Goal: Task Accomplishment & Management: Manage account settings

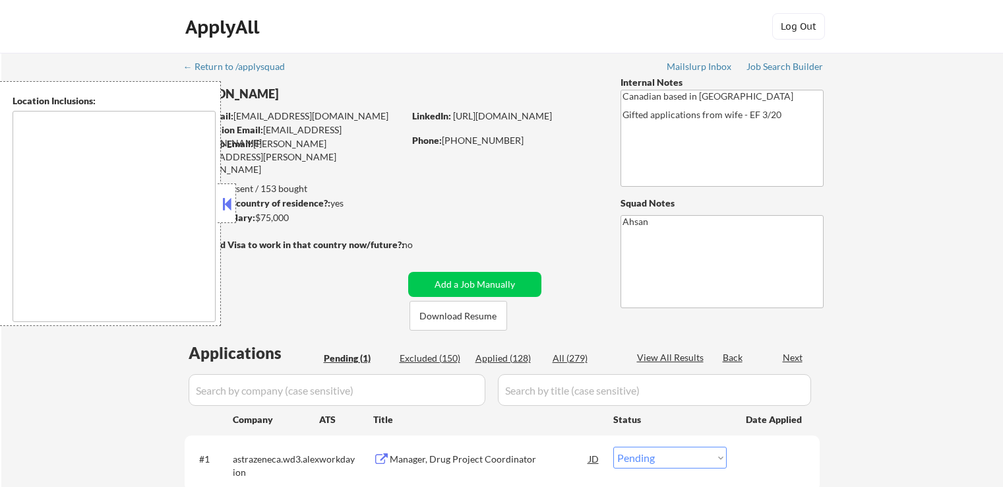
select select ""pending""
type textarea "[GEOGRAPHIC_DATA], ON [GEOGRAPHIC_DATA], [GEOGRAPHIC_DATA] [GEOGRAPHIC_DATA], O…"
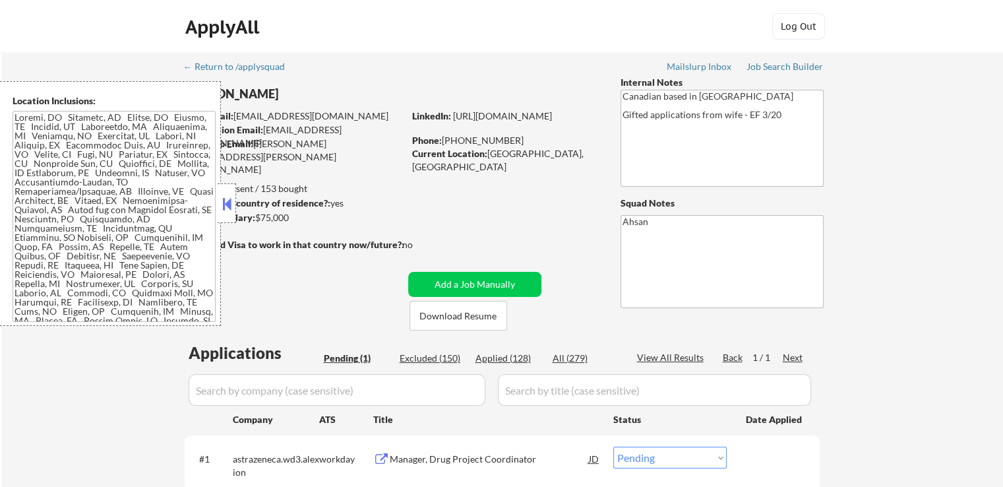
click at [224, 206] on button at bounding box center [227, 204] width 15 height 20
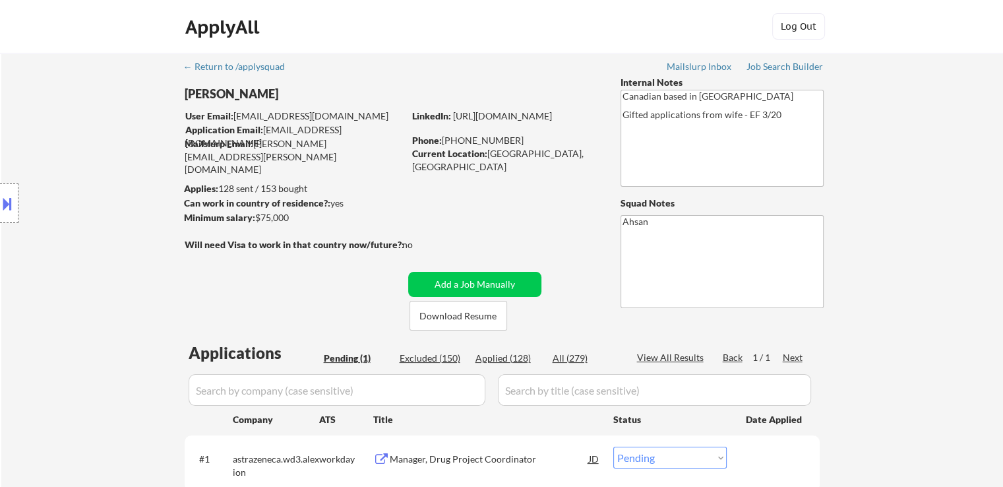
click at [506, 195] on div "← Return to /applysquad Mailslurp Inbox Job Search Builder [PERSON_NAME] User E…" at bounding box center [502, 295] width 658 height 485
click at [522, 205] on div "← Return to /applysquad Mailslurp Inbox Job Search Builder [PERSON_NAME] User E…" at bounding box center [502, 295] width 658 height 485
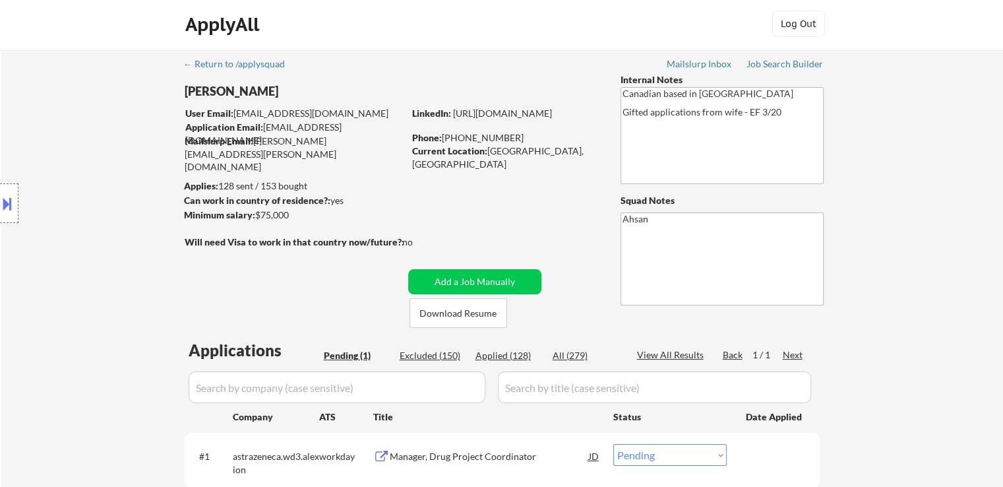
scroll to position [198, 0]
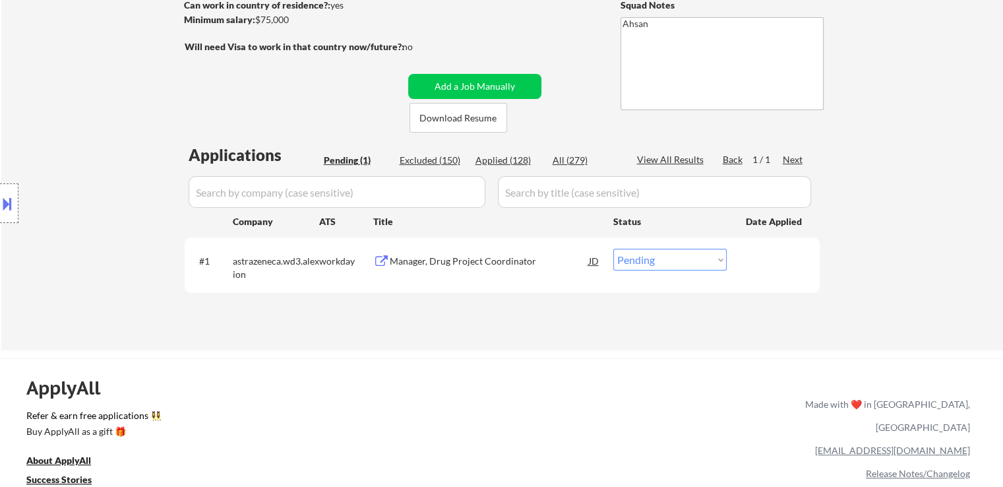
click at [546, 38] on div "← Return to /applysquad Mailslurp Inbox Job Search Builder [PERSON_NAME] User E…" at bounding box center [502, 97] width 658 height 485
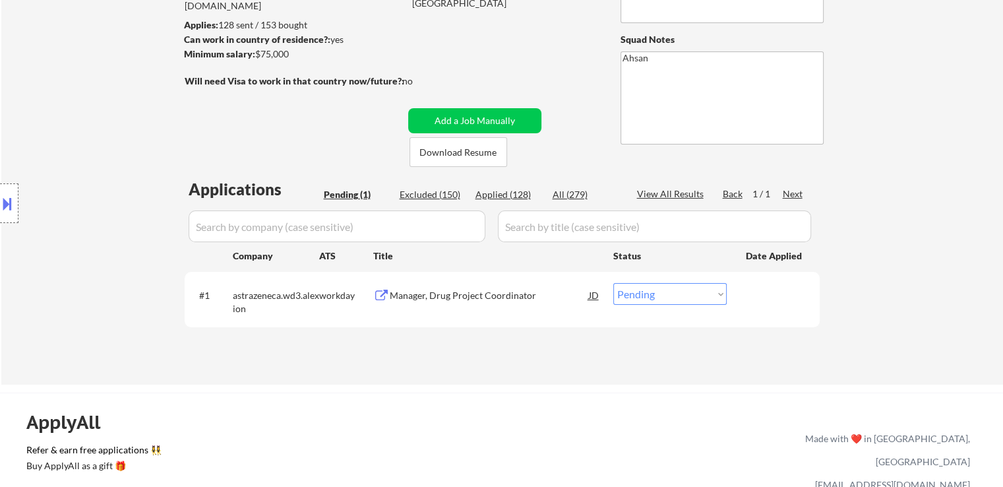
scroll to position [132, 0]
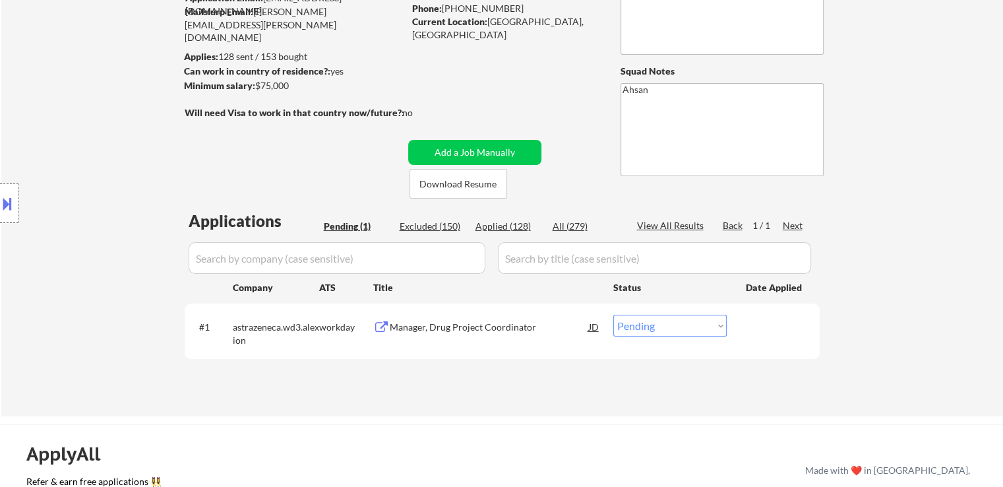
click at [293, 180] on div "← Return to /applysquad Mailslurp Inbox Job Search Builder [PERSON_NAME] User E…" at bounding box center [502, 163] width 658 height 485
click at [367, 138] on div "← Return to /applysquad Mailslurp Inbox Job Search Builder [PERSON_NAME] User E…" at bounding box center [502, 163] width 658 height 485
click at [872, 232] on div "← Return to /applysquad Mailslurp Inbox Job Search Builder [PERSON_NAME] User E…" at bounding box center [502, 168] width 1002 height 495
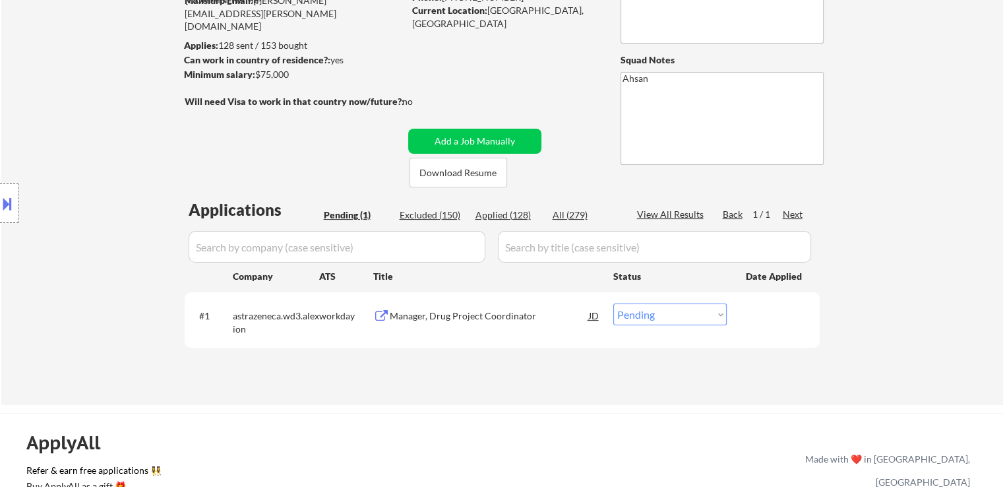
scroll to position [198, 0]
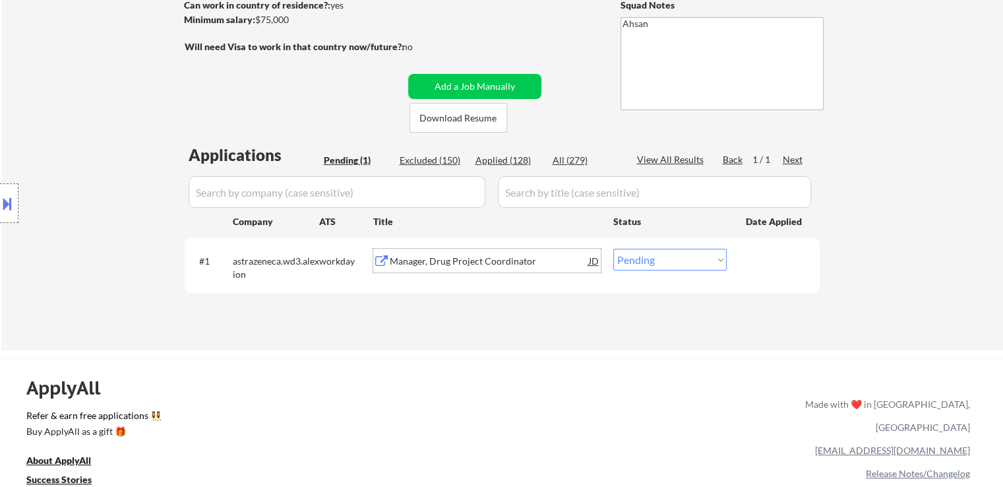
click at [420, 259] on div "Manager, Drug Project Coordinator" at bounding box center [489, 261] width 199 height 13
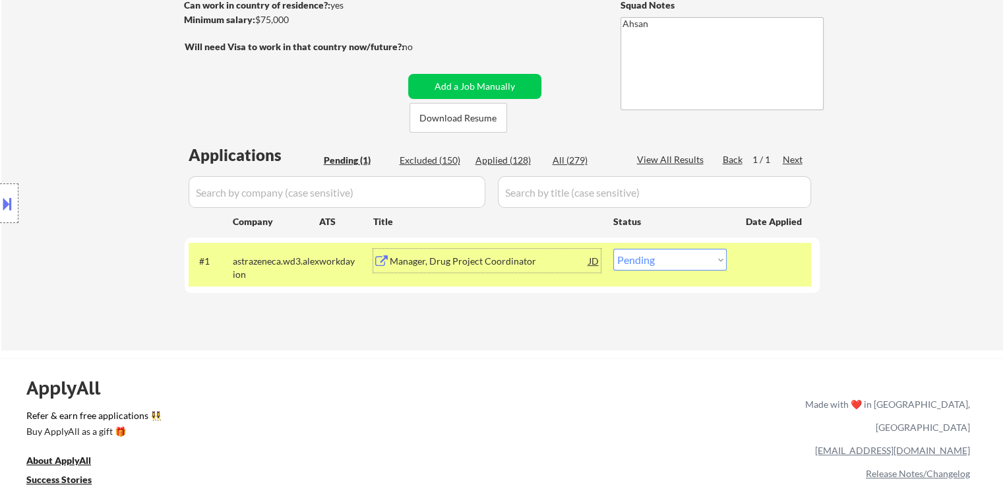
click at [164, 129] on div "Location Inclusions:" at bounding box center [118, 203] width 236 height 245
click at [135, 133] on div "Location Inclusions:" at bounding box center [118, 203] width 236 height 245
click at [605, 418] on div "ApplyAll Refer & earn free applications 👯‍♀️ Buy ApplyAll as a gift 🎁 About App…" at bounding box center [501, 471] width 1003 height 209
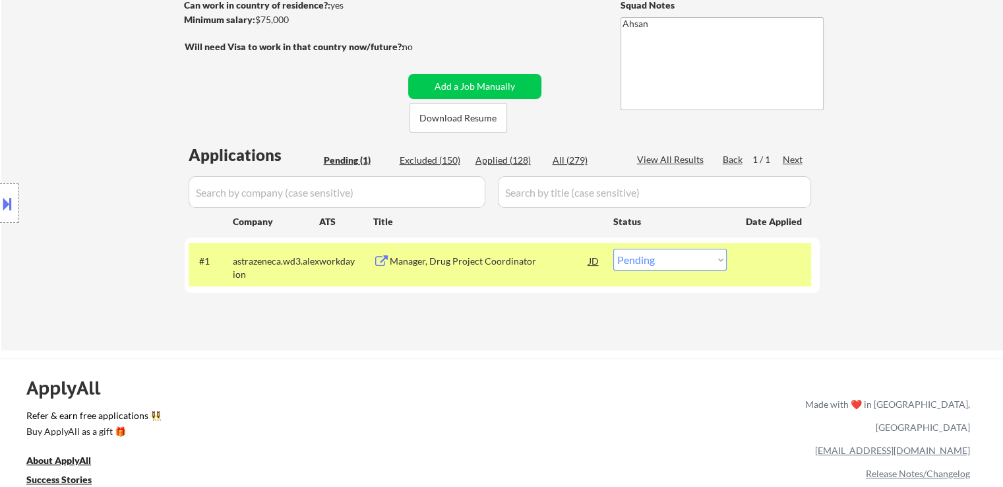
click at [459, 266] on div "Manager, Drug Project Coordinator" at bounding box center [489, 261] width 199 height 13
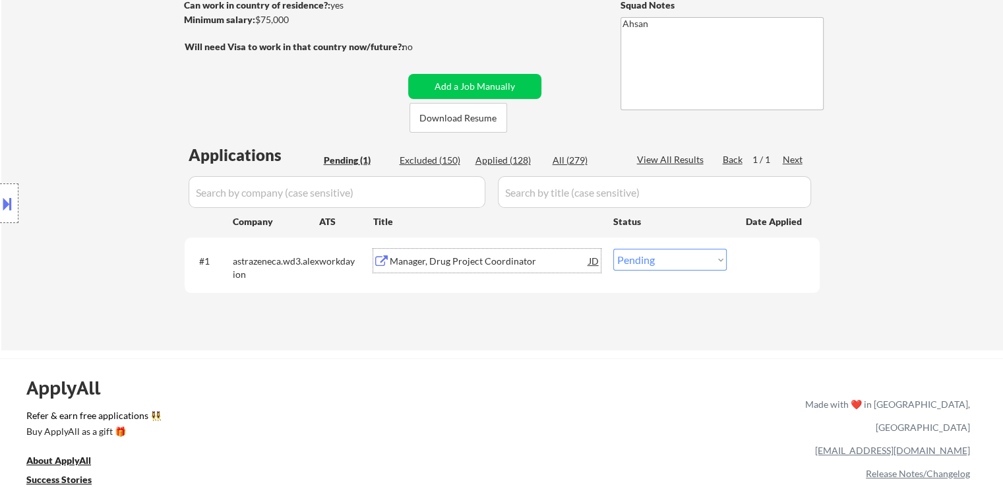
click at [677, 265] on select "Choose an option... Pending Applied Excluded (Questions) Excluded (Expired) Exc…" at bounding box center [669, 260] width 113 height 22
select select ""excluded__expired_""
click at [613, 249] on select "Choose an option... Pending Applied Excluded (Questions) Excluded (Expired) Exc…" at bounding box center [669, 260] width 113 height 22
click at [133, 125] on div "Location Inclusions:" at bounding box center [118, 203] width 236 height 245
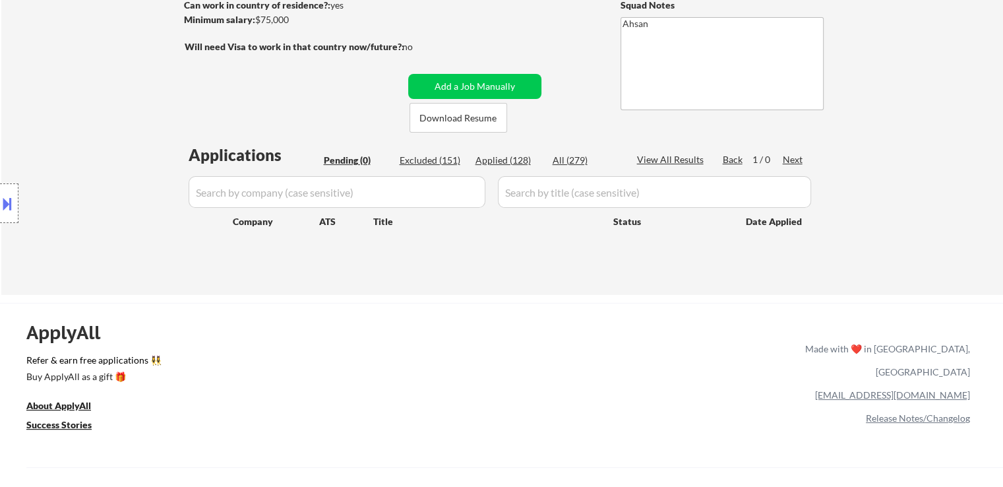
click at [310, 280] on div "← Return to /applysquad Mailslurp Inbox Job Search Builder [PERSON_NAME] User E…" at bounding box center [502, 69] width 658 height 429
click at [101, 77] on div "← Return to /applysquad Mailslurp Inbox Job Search Builder [PERSON_NAME] User E…" at bounding box center [502, 75] width 1002 height 440
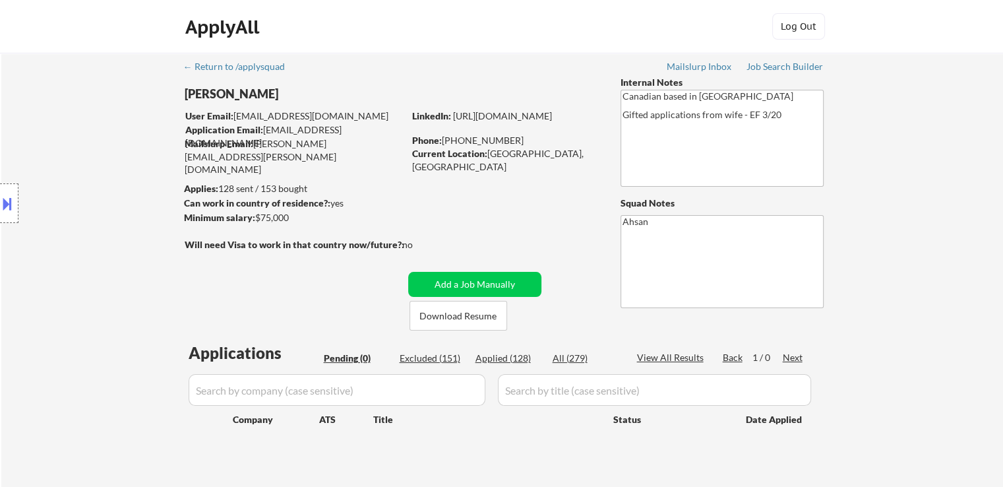
click at [124, 136] on div "Location Inclusions:" at bounding box center [118, 203] width 236 height 245
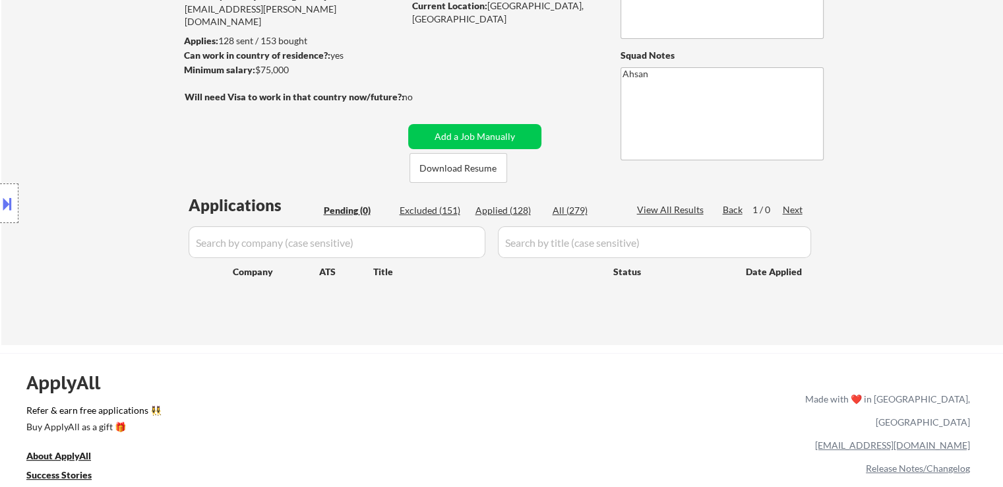
scroll to position [198, 0]
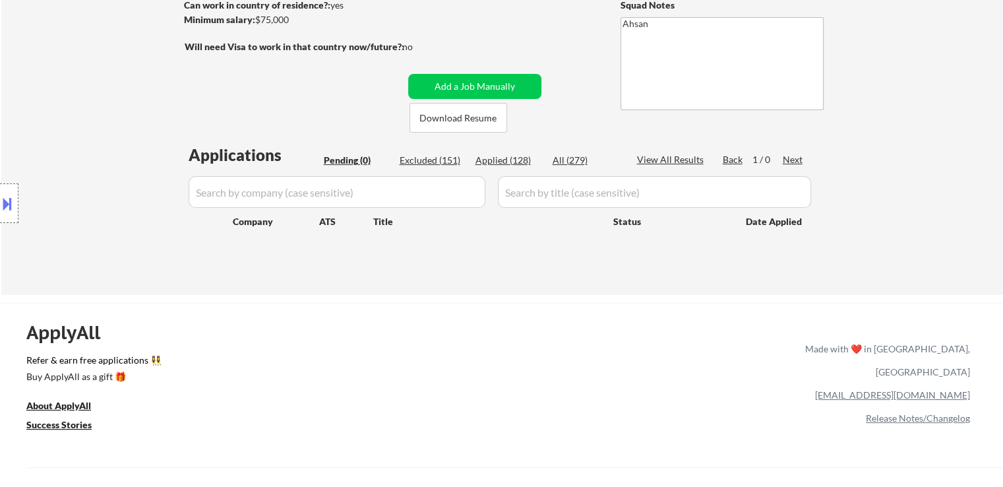
drag, startPoint x: 933, startPoint y: 197, endPoint x: 628, endPoint y: 198, distance: 305.3
click at [933, 193] on div "← Return to /applysquad Mailslurp Inbox Job Search Builder [PERSON_NAME] User E…" at bounding box center [502, 75] width 1002 height 440
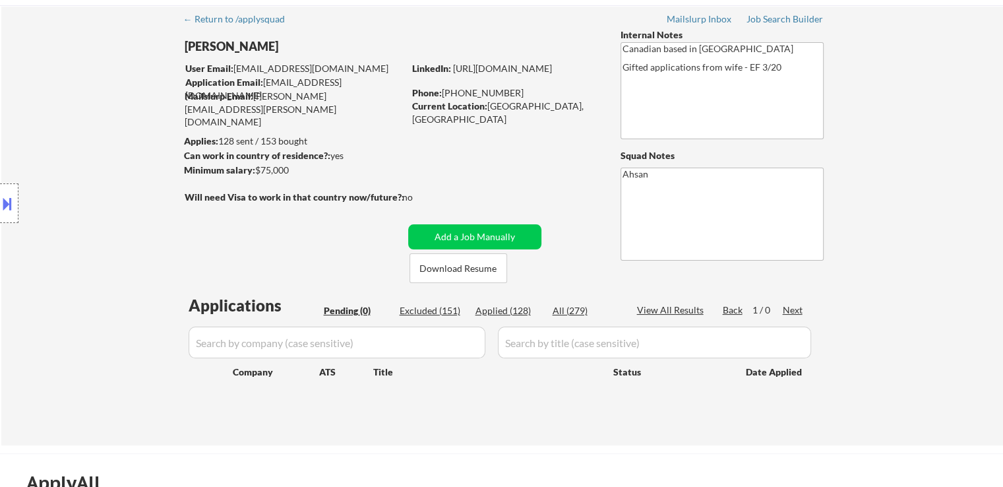
scroll to position [0, 0]
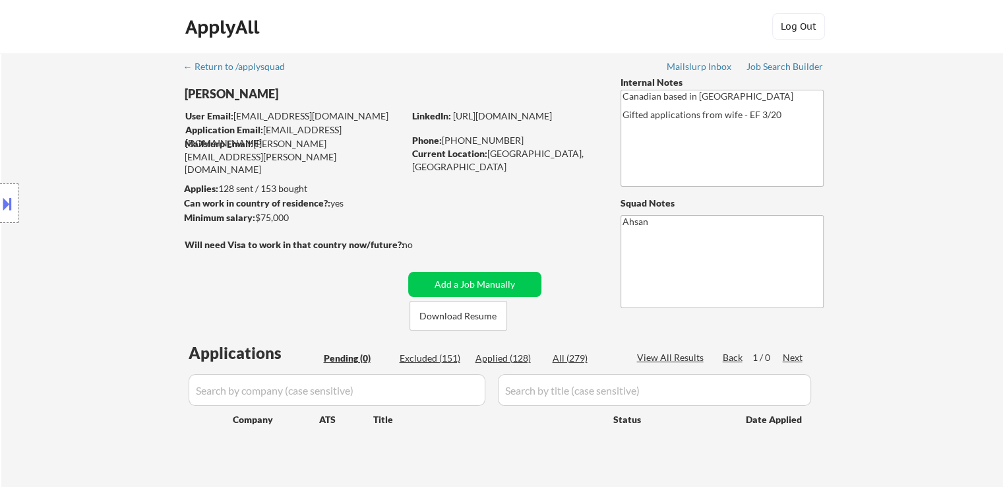
click at [521, 193] on div "← Return to /applysquad Mailslurp Inbox Job Search Builder [PERSON_NAME] User E…" at bounding box center [502, 267] width 658 height 429
